Goal: Task Accomplishment & Management: Complete application form

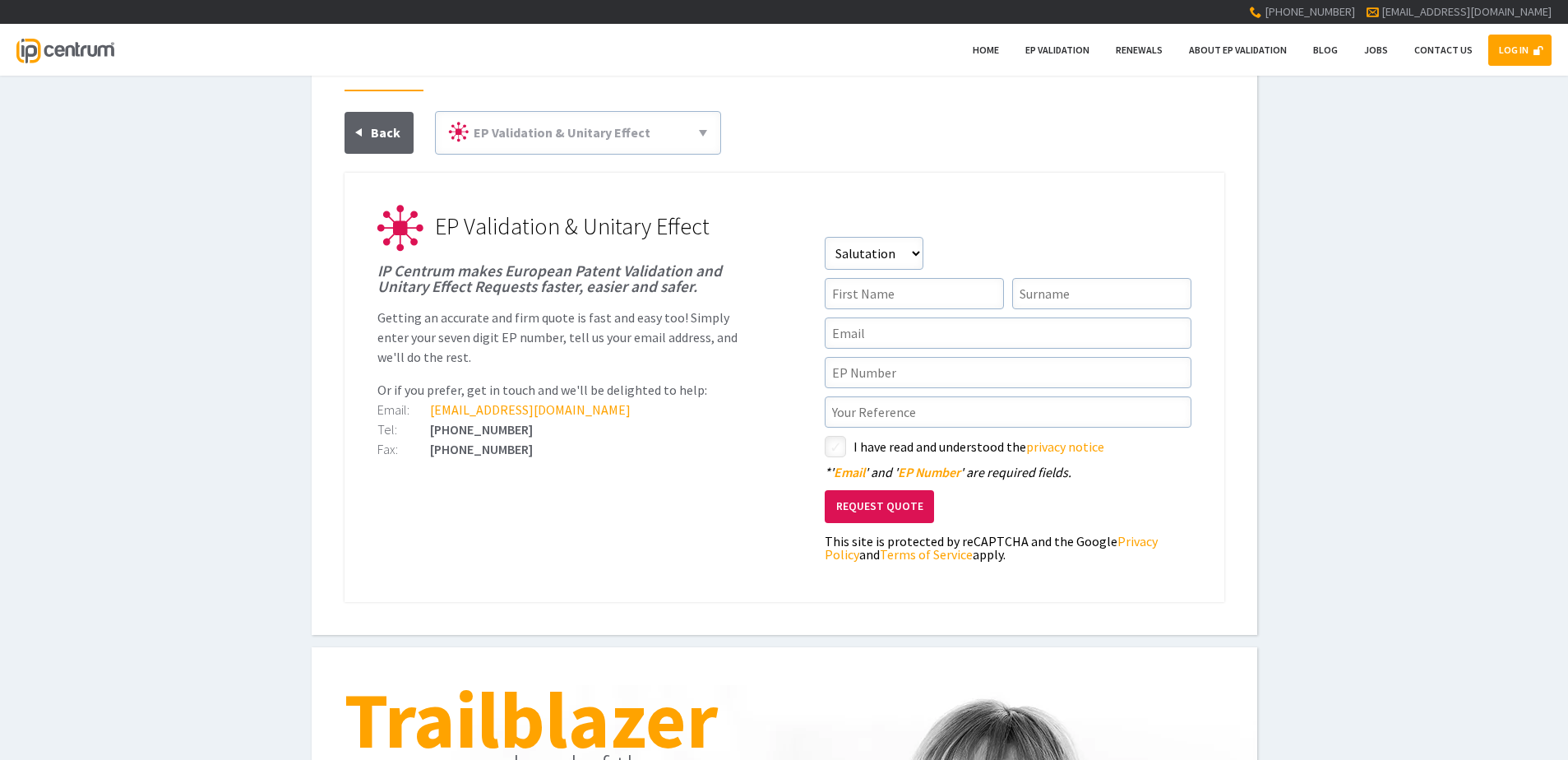
scroll to position [82, 0]
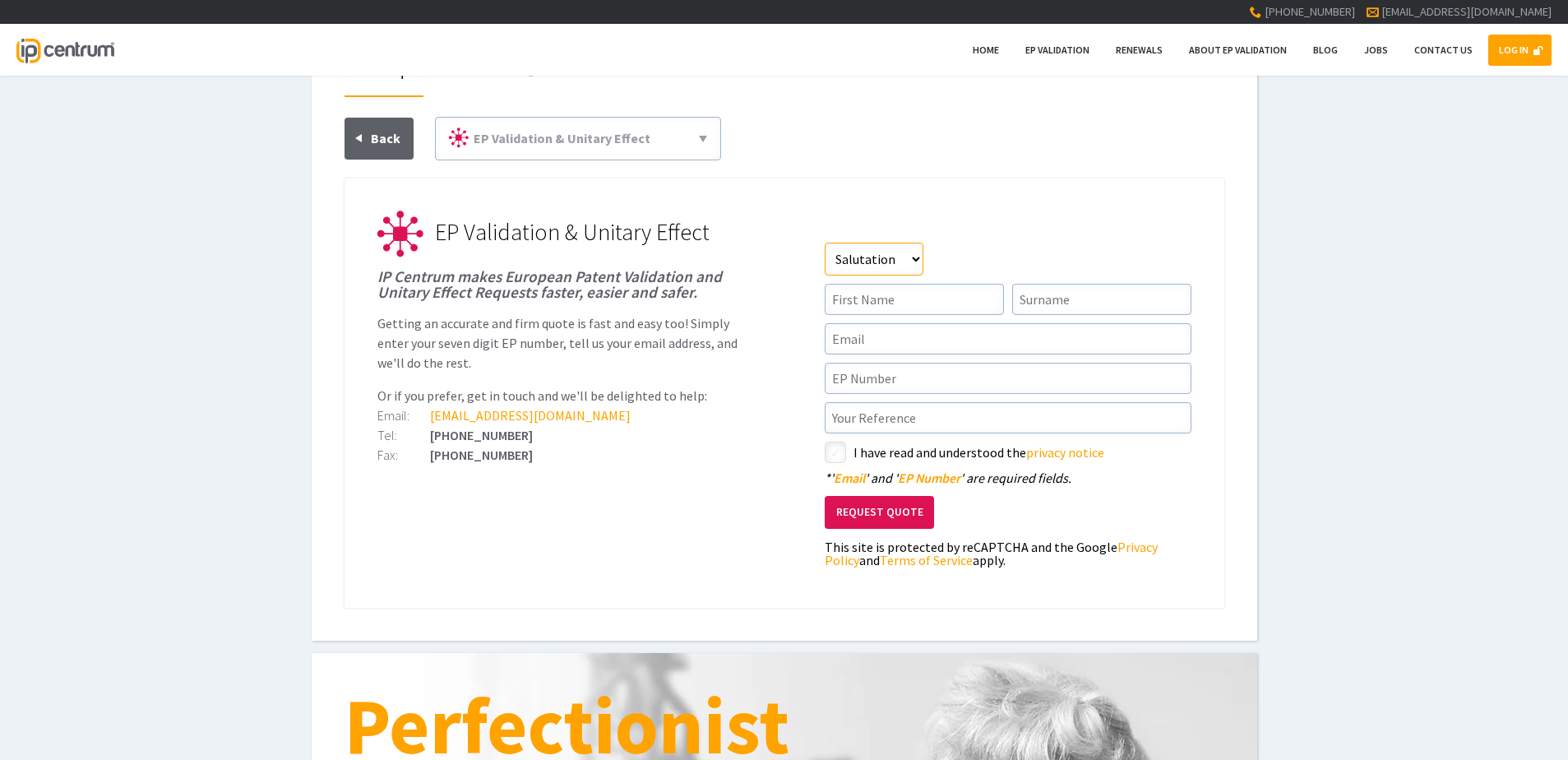
click at [884, 261] on select"] "Salutation Mr Mrs Miss Ms Dr Other" at bounding box center [873, 258] width 99 height 33
select select"] "Mrs"
click at [824, 242] on select"] "Salutation Mr Mrs Miss Ms Dr Other" at bounding box center [873, 258] width 99 height 33
click at [1535, 43] on link "LOG IN" at bounding box center [1519, 50] width 63 height 32
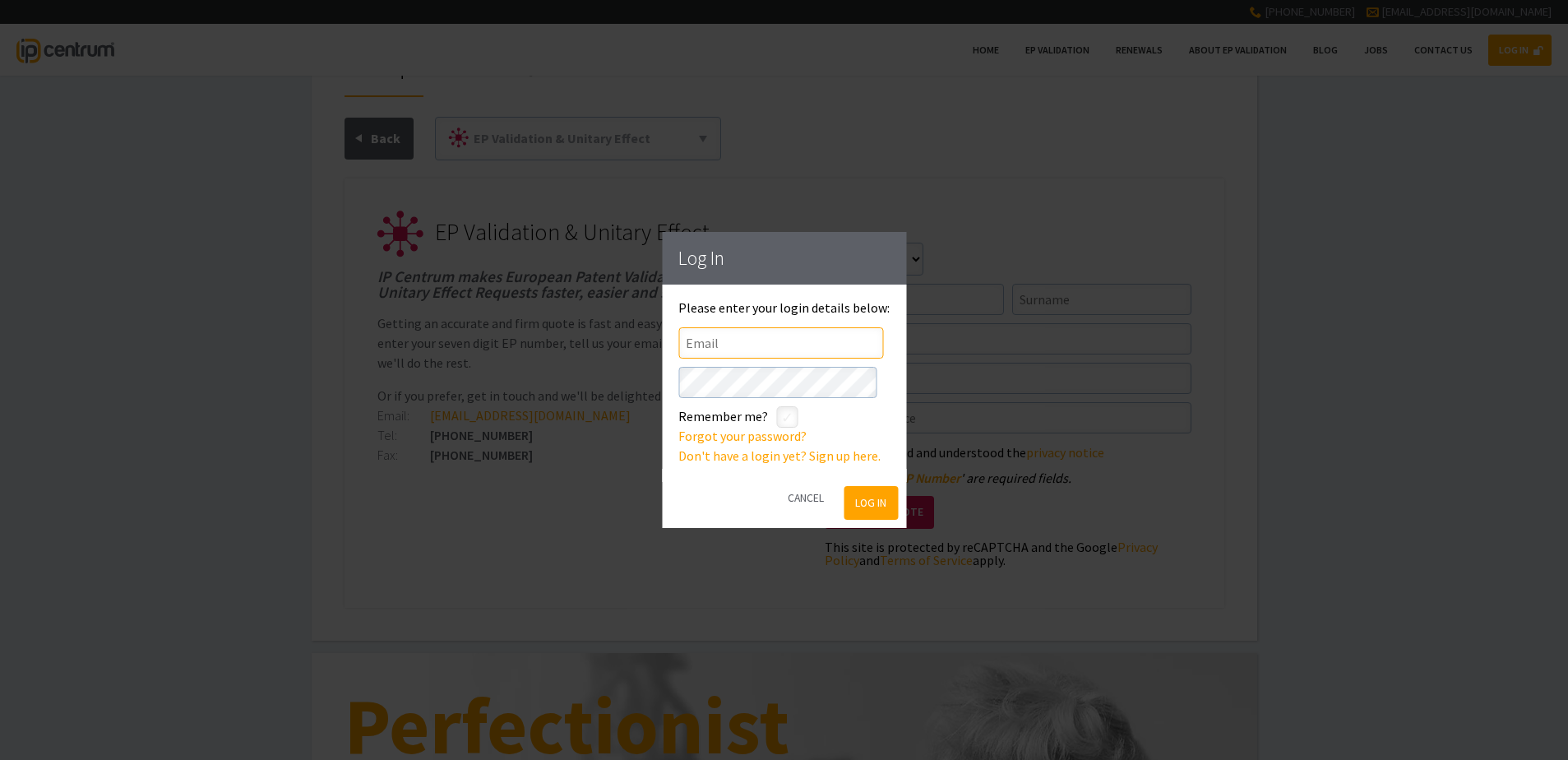
click at [711, 345] on input"] "text" at bounding box center [780, 342] width 204 height 32
type input"] "[EMAIL_ADDRESS][DOMAIN_NAME]"
click button "Log In" at bounding box center [870, 502] width 53 height 33
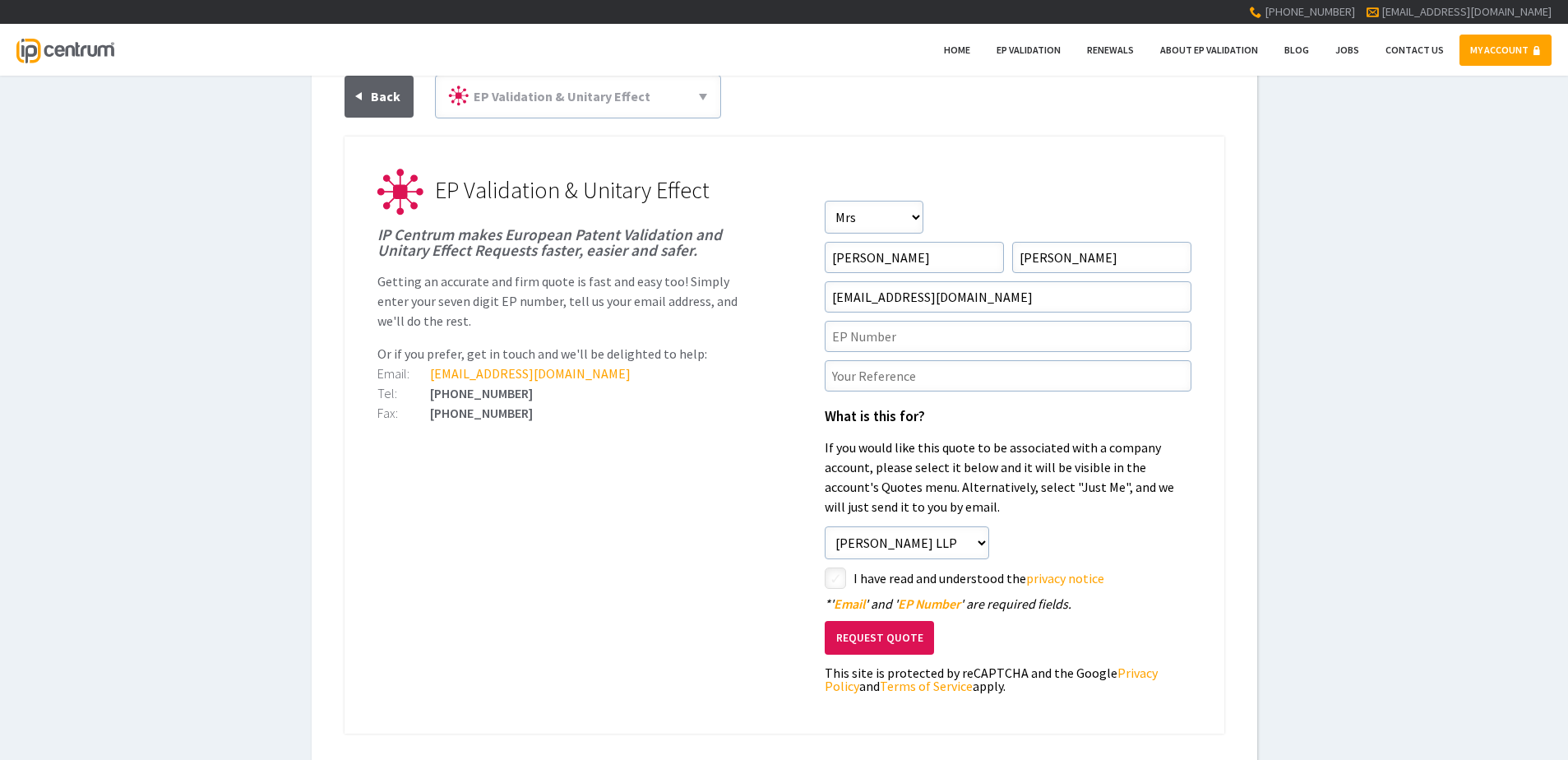
scroll to position [164, 0]
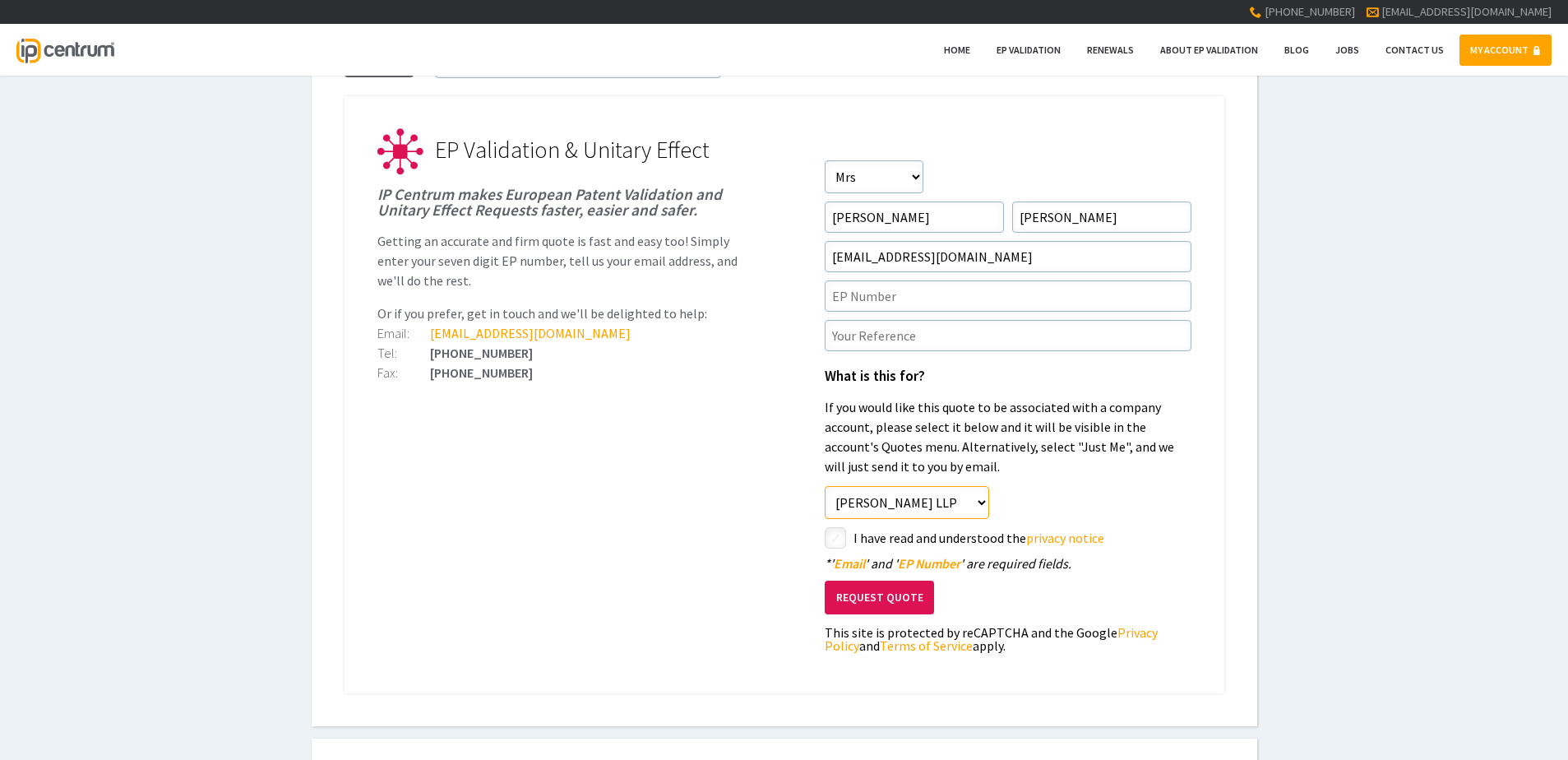
click at [871, 498] on select"] "Just Me [PERSON_NAME] LLP" at bounding box center [906, 502] width 164 height 33
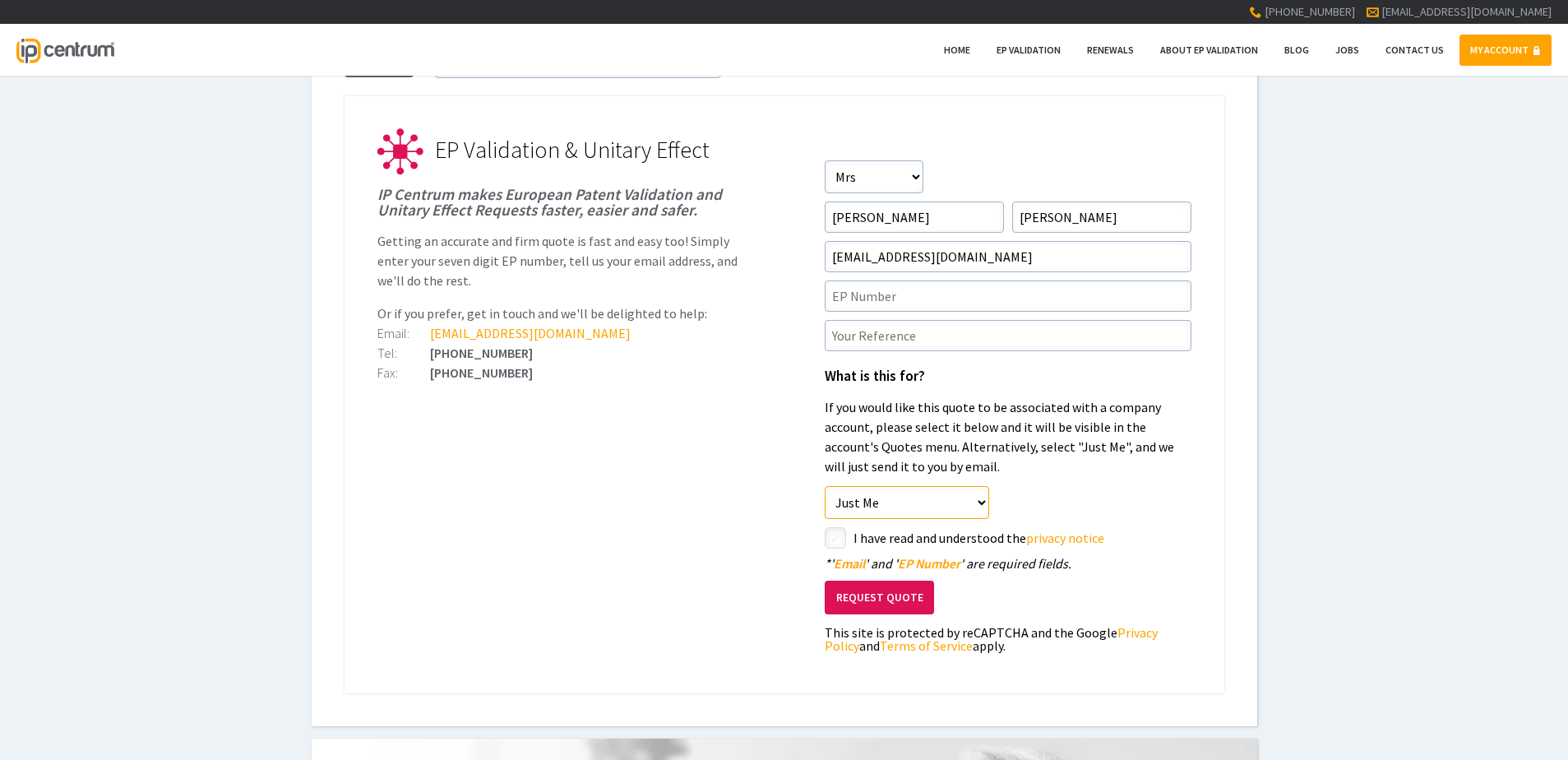
click at [824, 486] on select"] "Just Me [PERSON_NAME] LLP" at bounding box center [906, 502] width 164 height 33
drag, startPoint x: 895, startPoint y: 505, endPoint x: 887, endPoint y: 505, distance: 8.0
click at [895, 505] on select"] "Just Me [PERSON_NAME] LLP" at bounding box center [906, 502] width 164 height 33
select select"] "1184"
click at [824, 486] on select"] "Just Me [PERSON_NAME] LLP" at bounding box center [906, 502] width 164 height 33
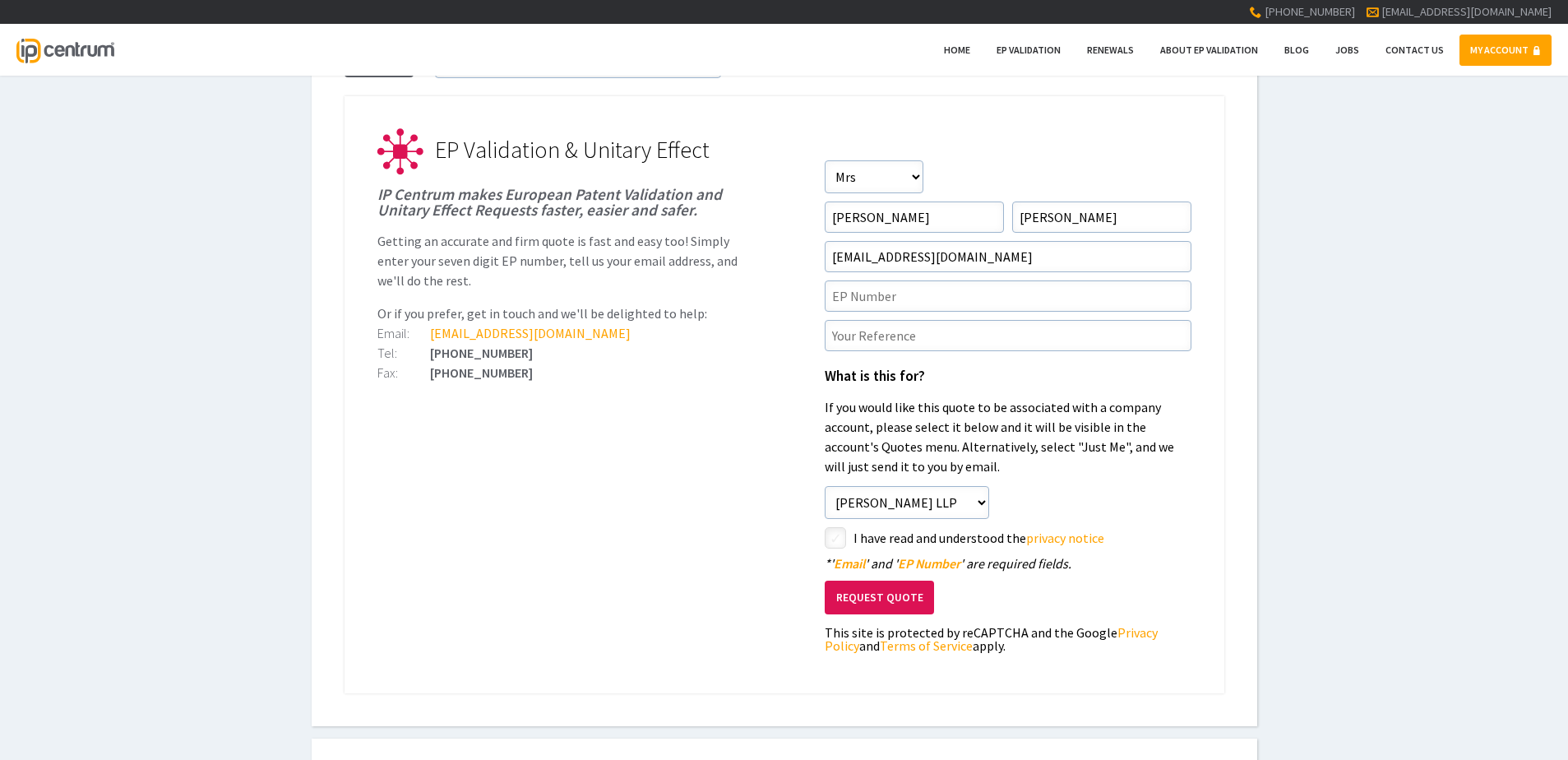
click at [832, 538] on input"] "checkbox" at bounding box center [838, 540] width 20 height 20
checkbox input"] "true"
click at [861, 298] on input"] "text" at bounding box center [1008, 296] width 367 height 32
click at [886, 296] on input"] "text" at bounding box center [1008, 296] width 367 height 32
paste input"] "4206197"
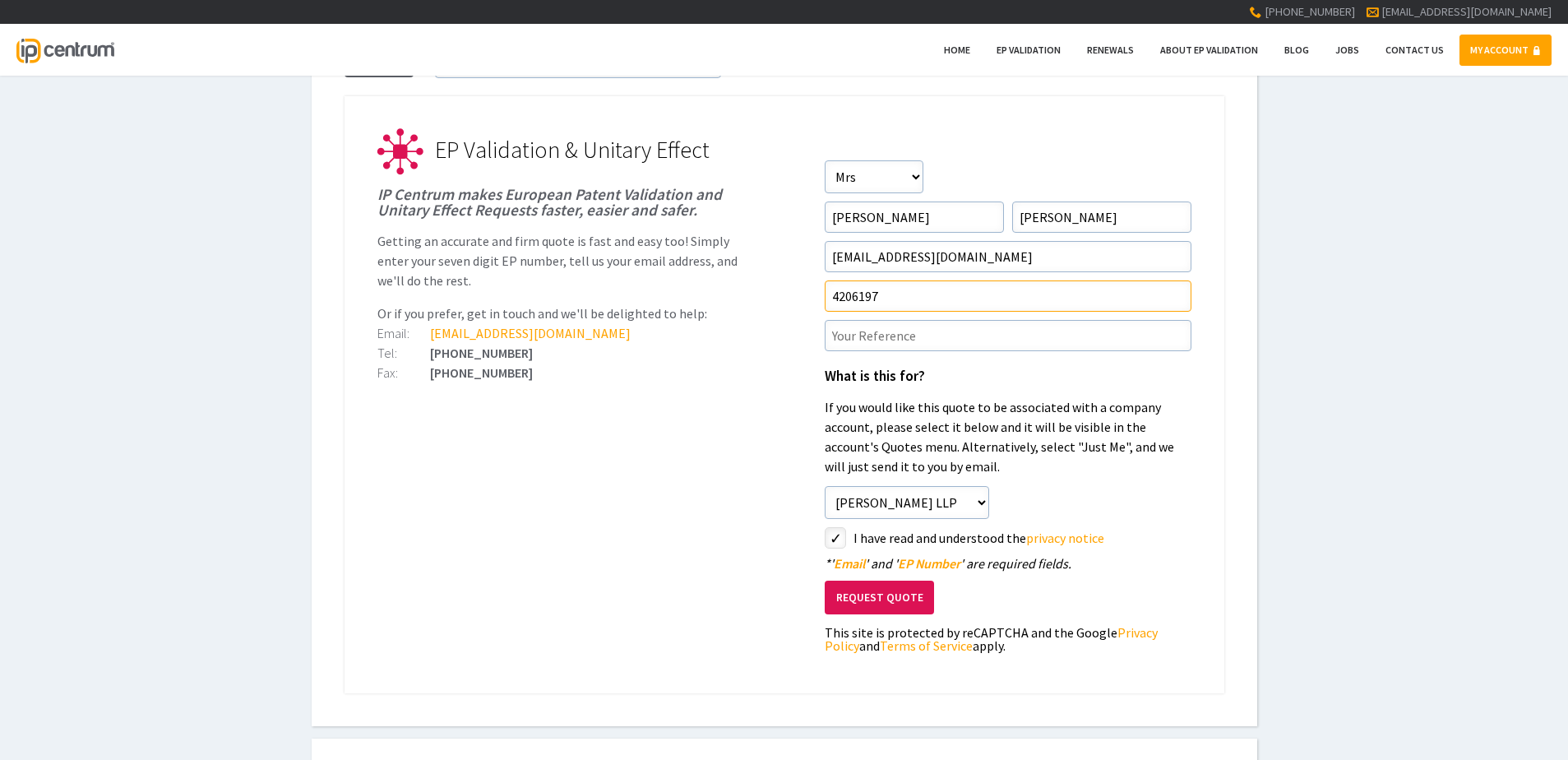
type input"] "4206197"
click at [879, 336] on input"] "text" at bounding box center [1008, 335] width 367 height 32
type input"] "CRT/168588EP1"
click at [883, 598] on button "Request Quote" at bounding box center [878, 596] width 109 height 33
